Goal: Check status: Check status

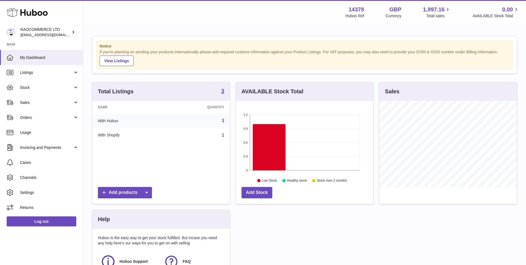
scroll to position [87, 137]
click at [24, 100] on span "Sales" at bounding box center [46, 102] width 53 height 5
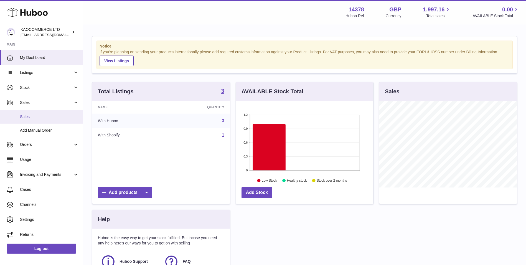
click at [31, 118] on span "Sales" at bounding box center [49, 116] width 59 height 5
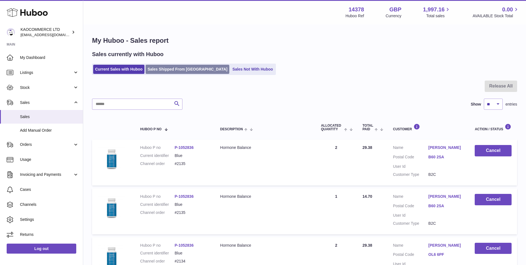
click at [178, 69] on link "Sales Shipped From Huboo" at bounding box center [188, 69] width 84 height 9
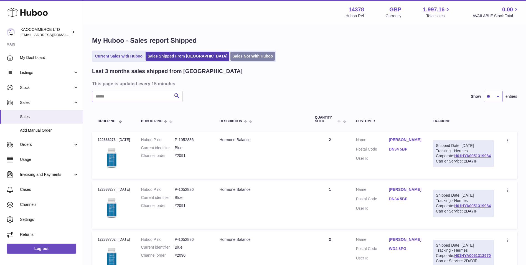
click at [230, 59] on link "Sales Not With Huboo" at bounding box center [252, 56] width 44 height 9
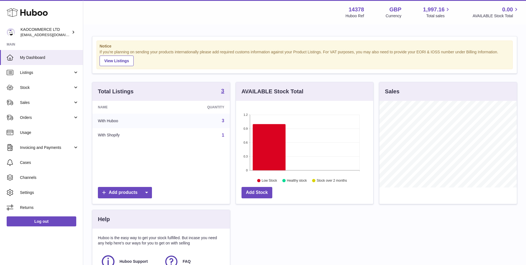
scroll to position [87, 137]
click at [57, 75] on link "Listings" at bounding box center [41, 72] width 83 height 15
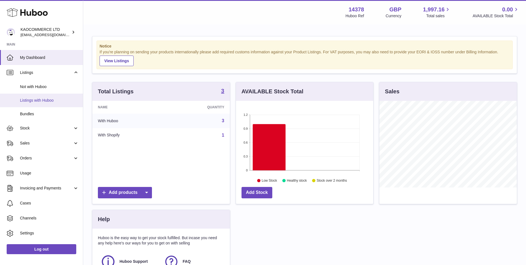
click at [53, 103] on link "Listings with Huboo" at bounding box center [41, 100] width 83 height 14
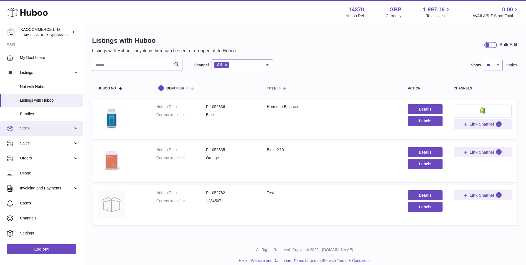
click at [62, 126] on span "Stock" at bounding box center [46, 127] width 53 height 5
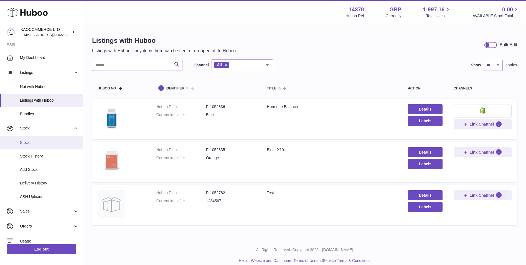
click at [57, 141] on span "Stock" at bounding box center [49, 142] width 59 height 5
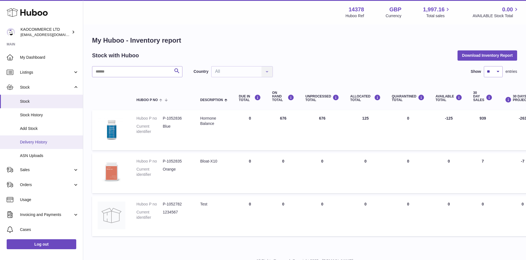
click at [46, 146] on link "Delivery History" at bounding box center [41, 143] width 83 height 14
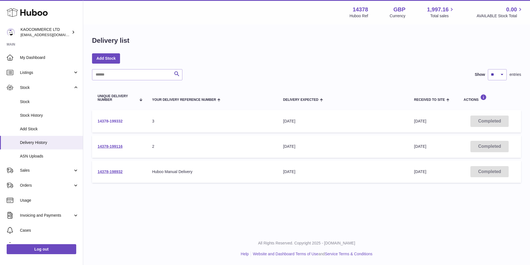
click at [120, 122] on link "14378-199332" at bounding box center [110, 121] width 25 height 4
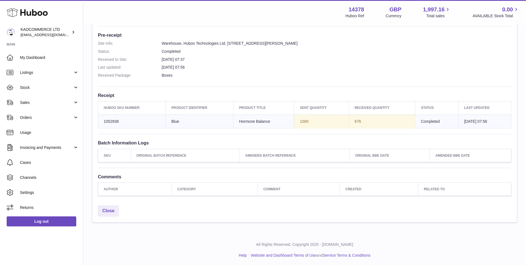
scroll to position [143, 0]
click at [39, 69] on link "Listings" at bounding box center [41, 72] width 83 height 15
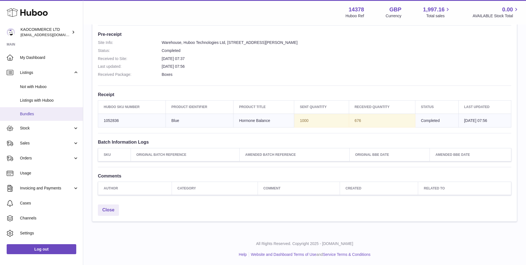
click at [39, 109] on link "Bundles" at bounding box center [41, 114] width 83 height 14
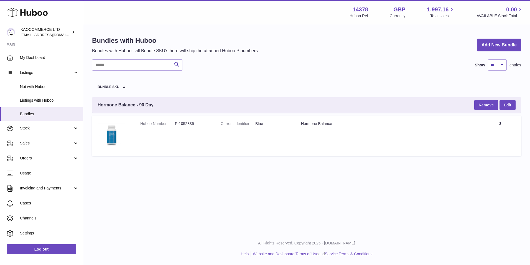
click at [281, 124] on dd "Blue" at bounding box center [272, 123] width 35 height 5
click at [31, 144] on span "Sales" at bounding box center [46, 142] width 53 height 5
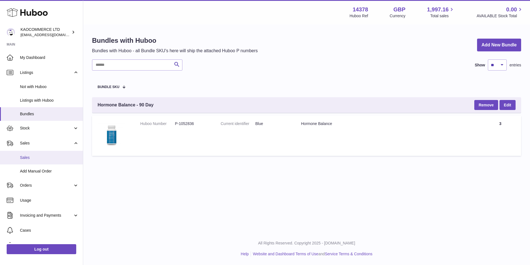
click at [32, 158] on span "Sales" at bounding box center [49, 157] width 59 height 5
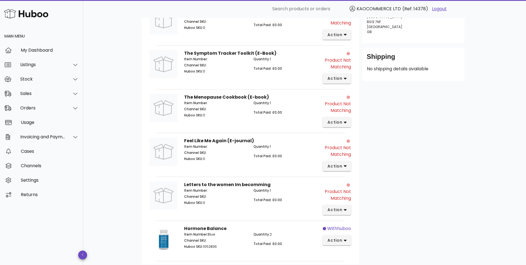
scroll to position [183, 0]
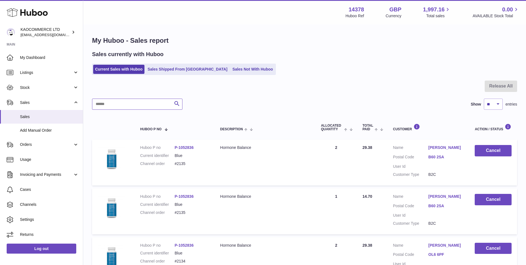
click at [152, 107] on input "text" at bounding box center [137, 103] width 90 height 11
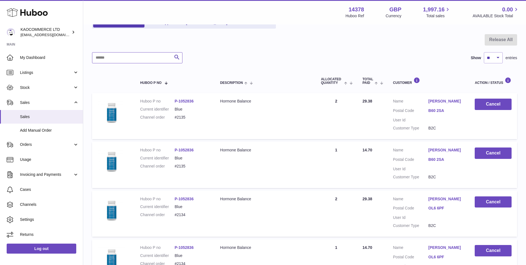
click at [121, 58] on input "text" at bounding box center [137, 57] width 90 height 11
paste input "*****"
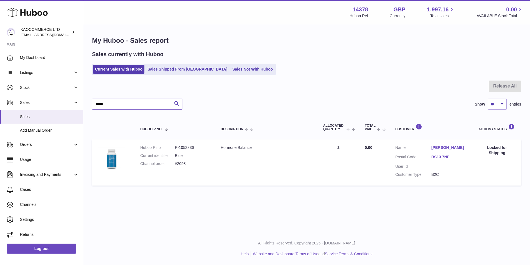
type input "*****"
click at [331, 147] on td "Quantity Sold 2" at bounding box center [339, 162] width 42 height 46
click at [343, 154] on td "Quantity Sold 2" at bounding box center [339, 162] width 42 height 46
click at [38, 138] on link "Orders" at bounding box center [41, 144] width 83 height 15
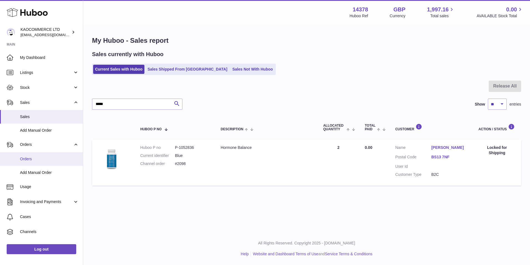
click at [43, 164] on link "Orders" at bounding box center [41, 159] width 83 height 14
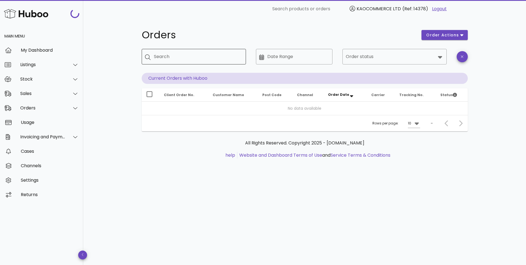
click at [192, 58] on input "Search" at bounding box center [198, 56] width 88 height 9
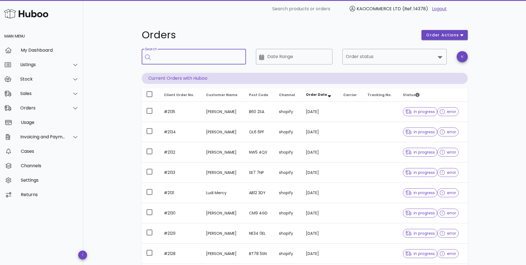
paste input "*****"
type input "*****"
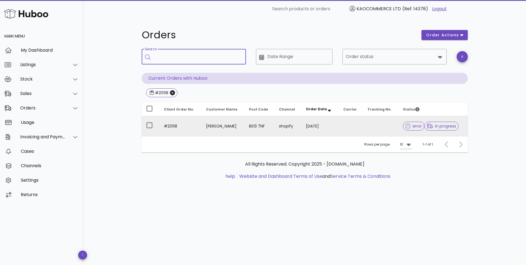
click at [381, 129] on td at bounding box center [381, 126] width 36 height 20
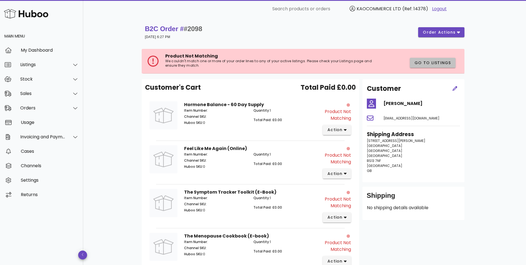
drag, startPoint x: 438, startPoint y: 59, endPoint x: 423, endPoint y: 61, distance: 15.7
click at [423, 61] on span "Go to Listings" at bounding box center [432, 63] width 37 height 6
click at [35, 96] on div "Sales" at bounding box center [41, 93] width 83 height 14
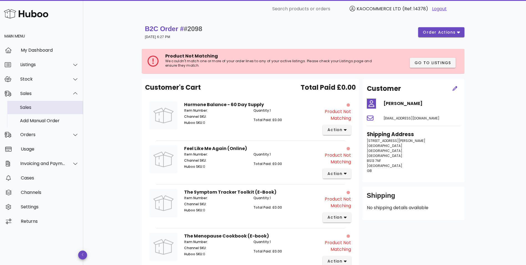
click at [45, 108] on div "Sales" at bounding box center [49, 107] width 59 height 5
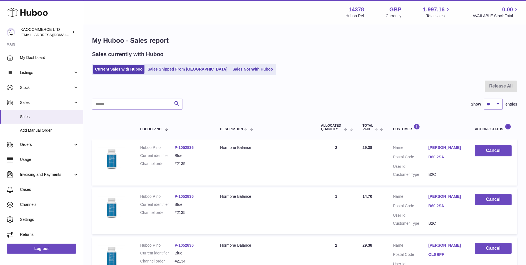
click at [215, 64] on ul "Current Sales with Huboo Sales Shipped From [GEOGRAPHIC_DATA] Sales Not With Hu…" at bounding box center [184, 69] width 184 height 11
click at [230, 66] on link "Sales Not With Huboo" at bounding box center [252, 69] width 44 height 9
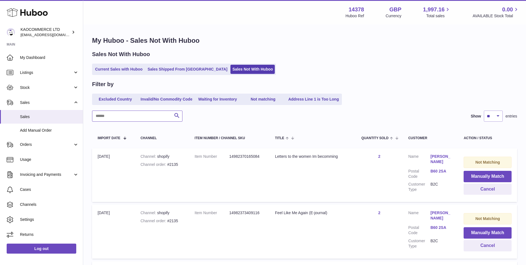
click at [128, 118] on input "text" at bounding box center [137, 115] width 90 height 11
paste input "*****"
type input "*****"
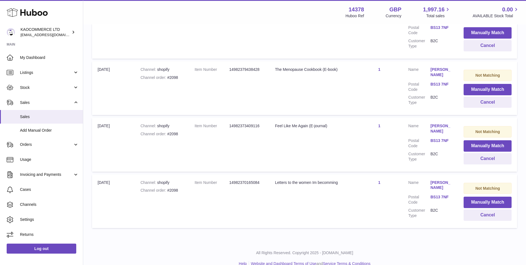
scroll to position [25, 0]
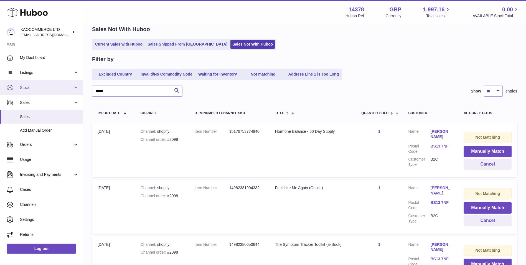
click at [47, 91] on link "Stock" at bounding box center [41, 87] width 83 height 15
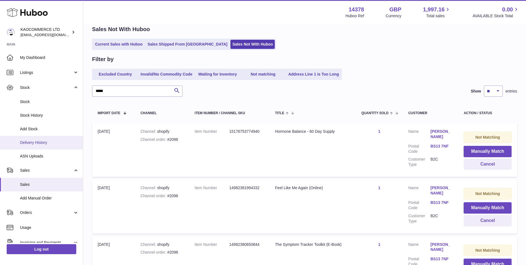
click at [47, 145] on link "Delivery History" at bounding box center [41, 143] width 83 height 14
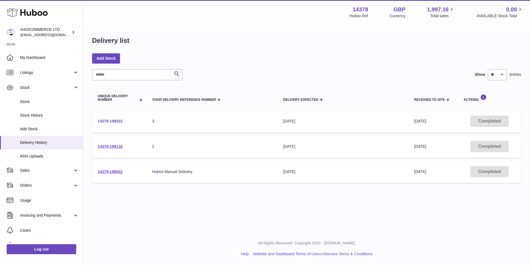
click at [114, 120] on link "14378-199332" at bounding box center [110, 121] width 25 height 4
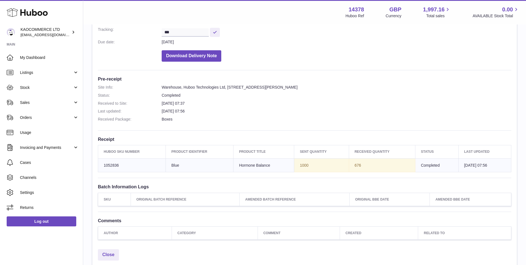
scroll to position [143, 0]
